Goal: Task Accomplishment & Management: Use online tool/utility

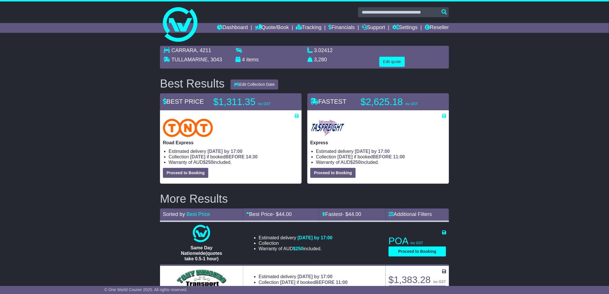
click at [117, 177] on div "CARRARA , 4211 TULLAMARINE , 3043 4 items 3.02412 m 3 in 3" at bounding box center [304, 244] width 609 height 403
drag, startPoint x: 104, startPoint y: 139, endPoint x: 104, endPoint y: 133, distance: 5.8
click at [104, 139] on div "CARRARA , 4211 TULLAMARINE , 3043 4 items 3.02412 m 3 in 3" at bounding box center [304, 244] width 609 height 403
drag, startPoint x: 85, startPoint y: 113, endPoint x: 128, endPoint y: 283, distance: 175.1
click at [85, 114] on div "CARRARA , 4211 TULLAMARINE , 3043 4 items 3.02412 m 3 in 3" at bounding box center [304, 244] width 609 height 403
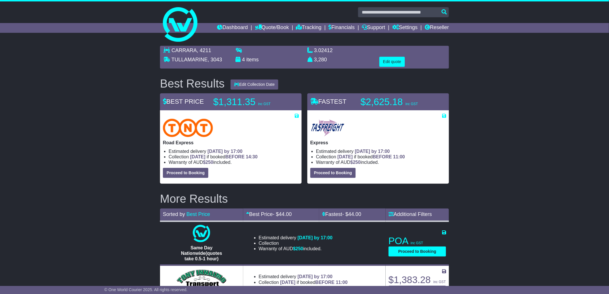
click at [100, 212] on div "CARRARA , 4211 TULLAMARINE , 3043 4 items 3.02412 m 3 in 3" at bounding box center [304, 244] width 609 height 403
click at [78, 110] on div "CARRARA , 4211 TULLAMARINE , 3043 4 items 3.02412 m 3 in 3" at bounding box center [304, 244] width 609 height 403
click at [99, 125] on div "CARRARA , 4211 TULLAMARINE , 3043 4 items 3.02412 m 3 in 3" at bounding box center [304, 244] width 609 height 403
click at [90, 215] on div "CARRARA , 4211 TULLAMARINE , 3043 4 items 3.02412 m 3 in 3" at bounding box center [304, 244] width 609 height 403
click at [71, 123] on div "CARRARA , 4211 TULLAMARINE , 3043 4 items 3.02412 m 3 in 3" at bounding box center [304, 244] width 609 height 403
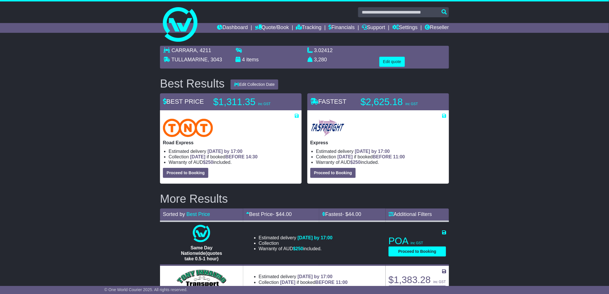
click at [107, 117] on div "CARRARA , 4211 TULLAMARINE , 3043 4 items 3.02412 m 3 in 3" at bounding box center [304, 244] width 609 height 403
click at [101, 107] on div "CARRARA , 4211 TULLAMARINE , 3043 4 items 3.02412 m 3 in 3" at bounding box center [304, 244] width 609 height 403
click at [124, 110] on div "CARRARA , 4211 TULLAMARINE , 3043 4 items 3.02412 m 3 in 3" at bounding box center [304, 244] width 609 height 403
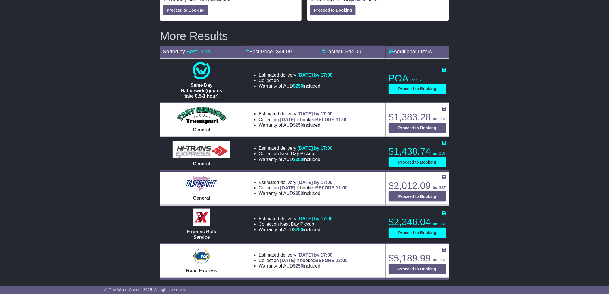
drag, startPoint x: 499, startPoint y: 138, endPoint x: 504, endPoint y: 216, distance: 78.7
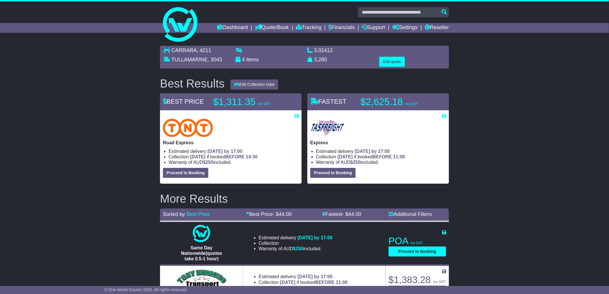
drag, startPoint x: 503, startPoint y: 214, endPoint x: 452, endPoint y: 100, distance: 124.7
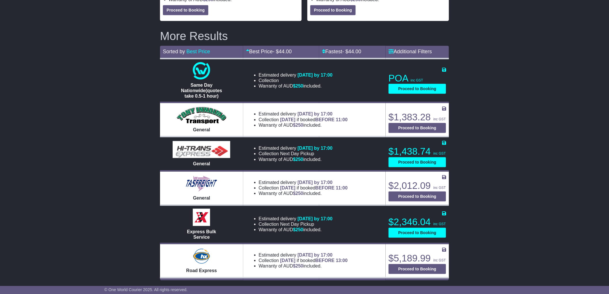
drag, startPoint x: 101, startPoint y: 83, endPoint x: 93, endPoint y: 176, distance: 94.2
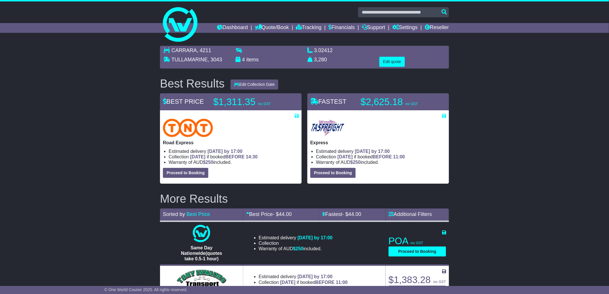
drag, startPoint x: 91, startPoint y: 177, endPoint x: 116, endPoint y: 82, distance: 98.2
click at [539, 56] on div "CARRARA , 4211 TULLAMARINE , 3043 4 items 3.02412 m 3 in 3" at bounding box center [304, 244] width 609 height 403
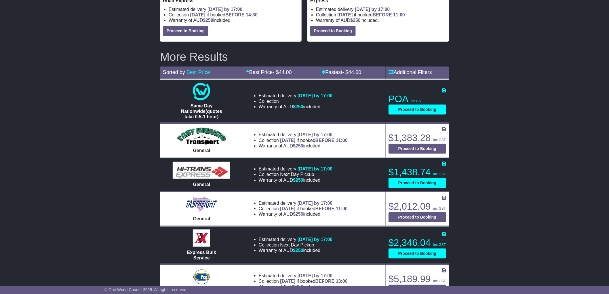
scroll to position [163, 0]
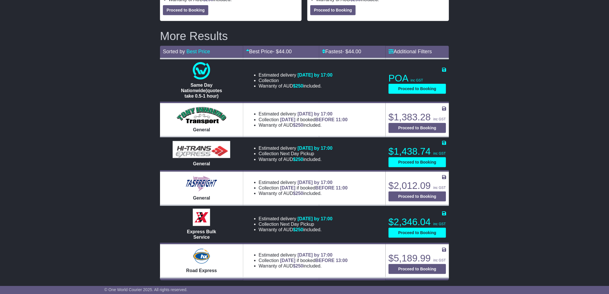
drag, startPoint x: 507, startPoint y: 61, endPoint x: 501, endPoint y: 165, distance: 103.5
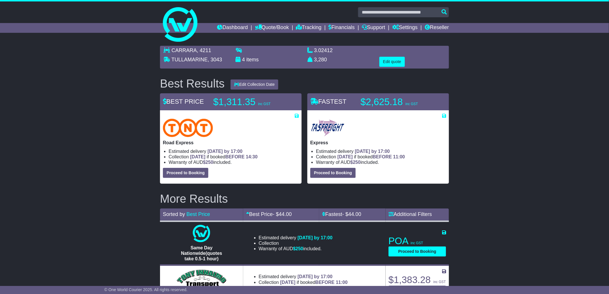
drag, startPoint x: 504, startPoint y: 165, endPoint x: 514, endPoint y: 7, distance: 158.5
